Goal: Navigation & Orientation: Find specific page/section

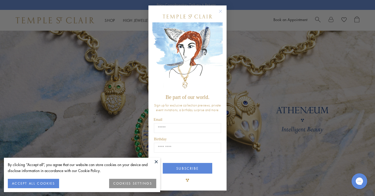
click at [221, 11] on circle "Close dialog" at bounding box center [221, 11] width 6 height 6
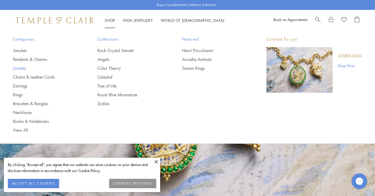
click at [22, 67] on link "Lockets" at bounding box center [45, 68] width 64 height 6
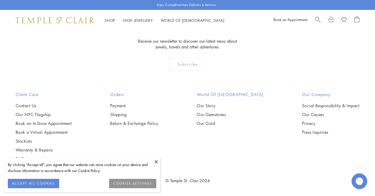
scroll to position [1050, 0]
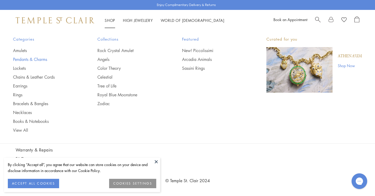
click at [21, 59] on link "Pendants & Charms" at bounding box center [45, 60] width 64 height 6
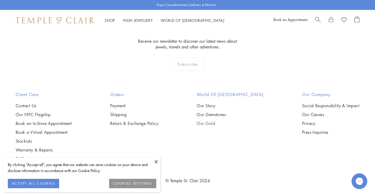
scroll to position [3135, 0]
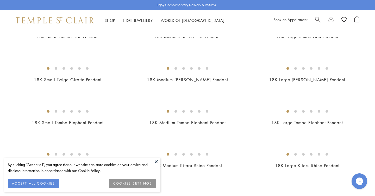
scroll to position [522, 0]
